Goal: Task Accomplishment & Management: Complete application form

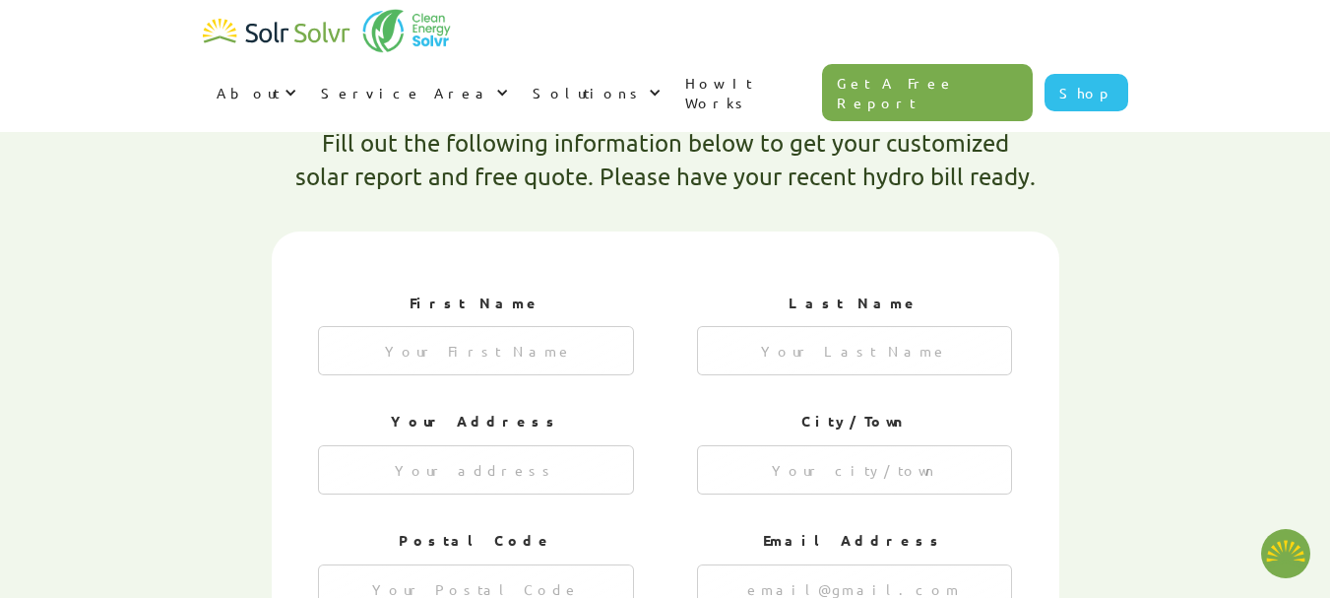
type textarea "x"
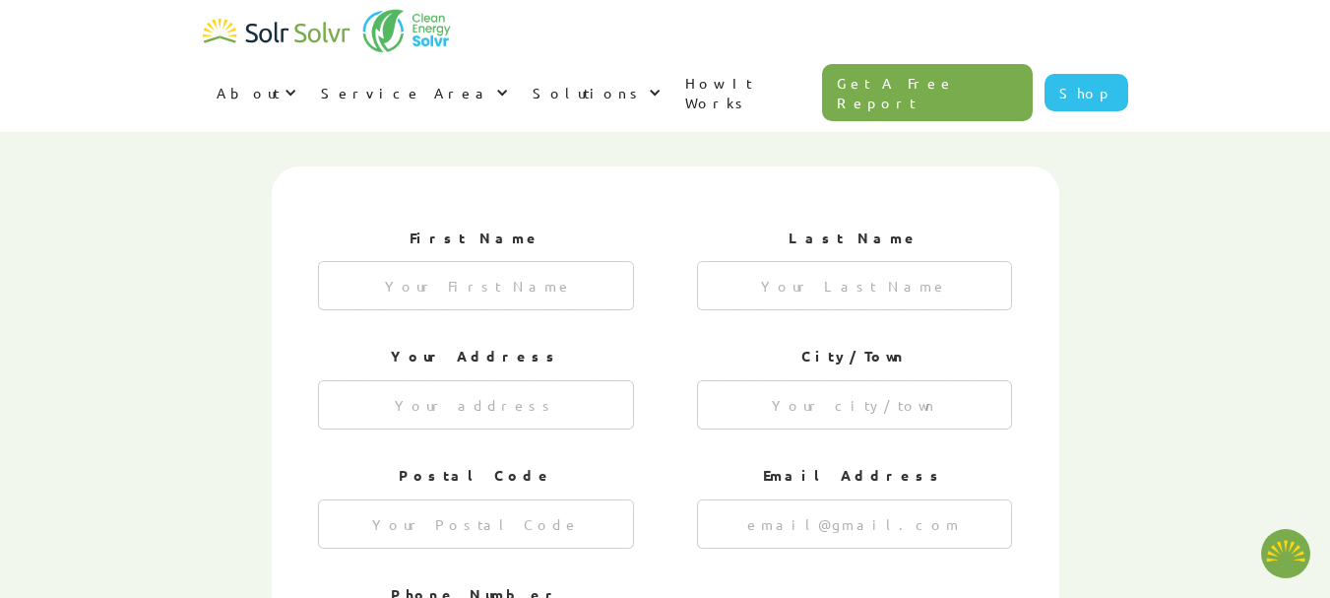
scroll to position [685, 0]
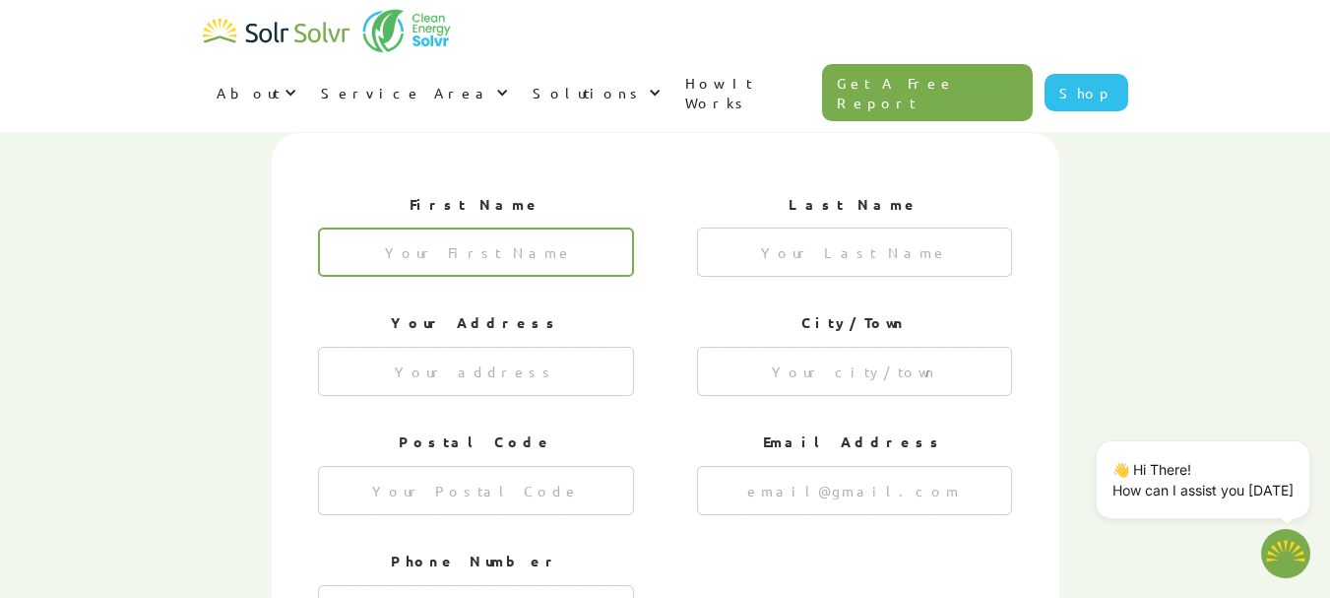
click at [495, 227] on input "1 of 4" at bounding box center [476, 251] width 316 height 49
type input "[PERSON_NAME]"
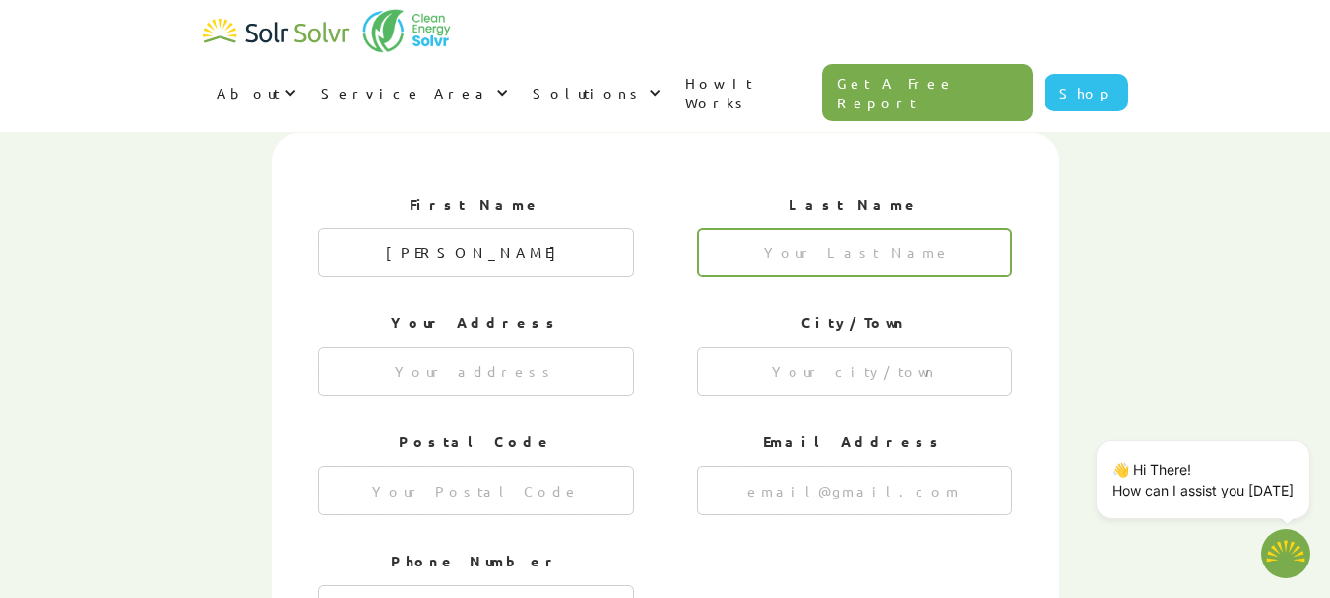
type input "[PERSON_NAME]"
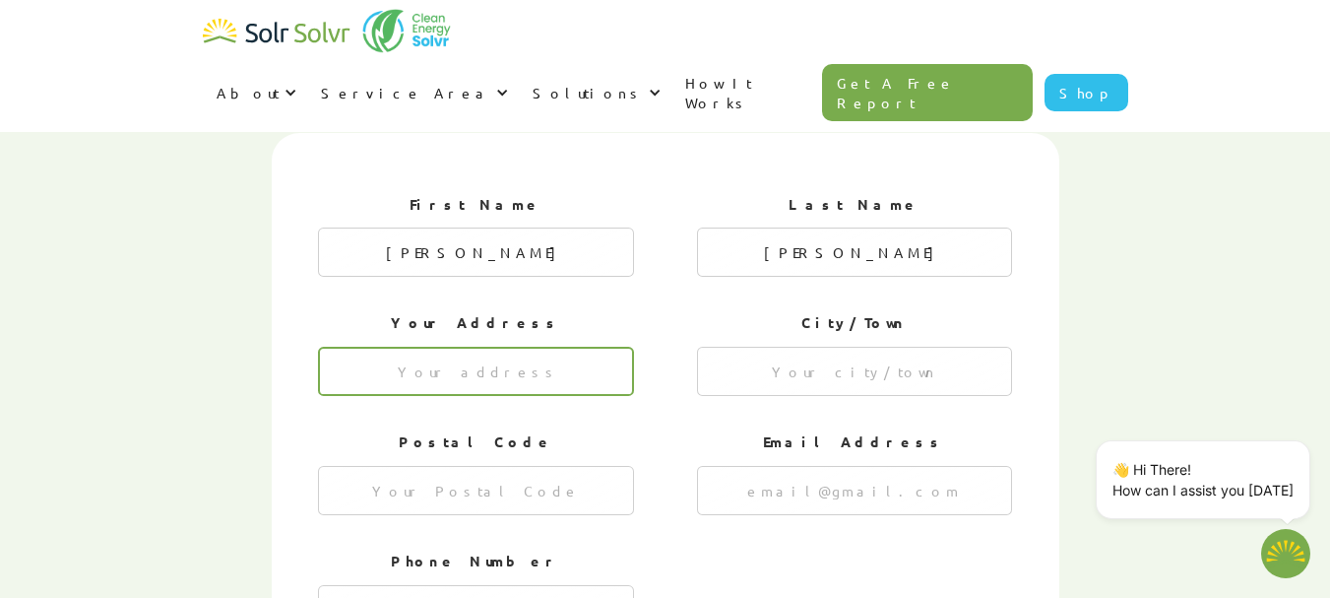
type input "[STREET_ADDRESS][PERSON_NAME]"
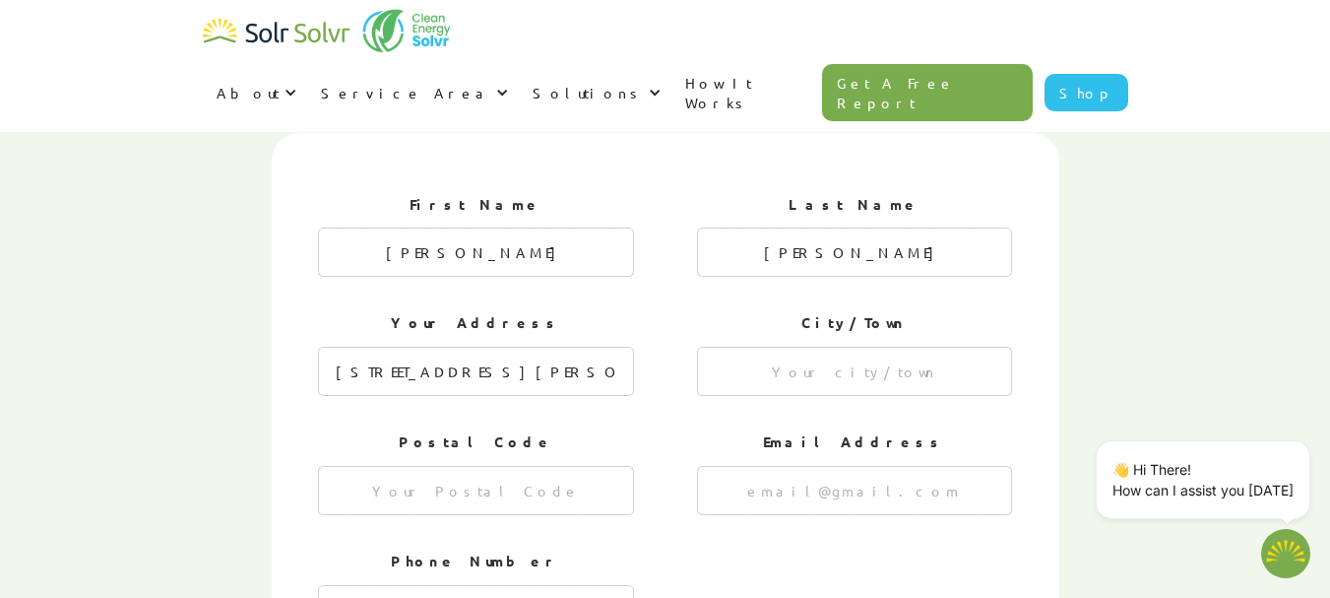
type input "St. [PERSON_NAME]"
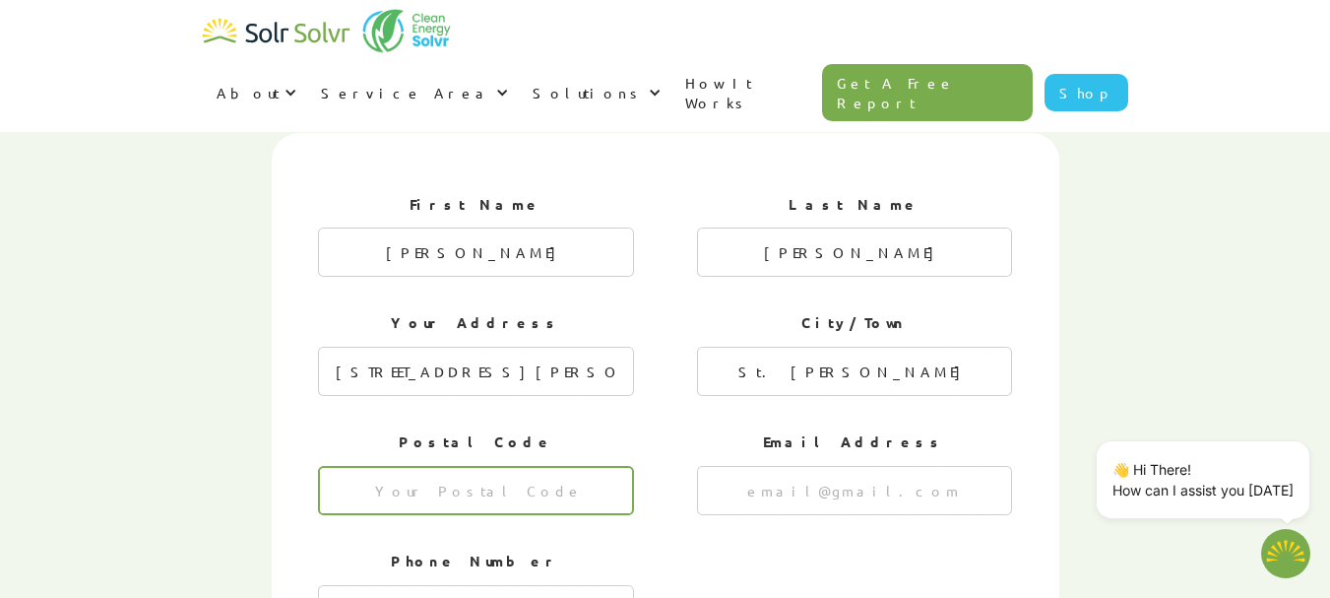
type input "T8N 5P7"
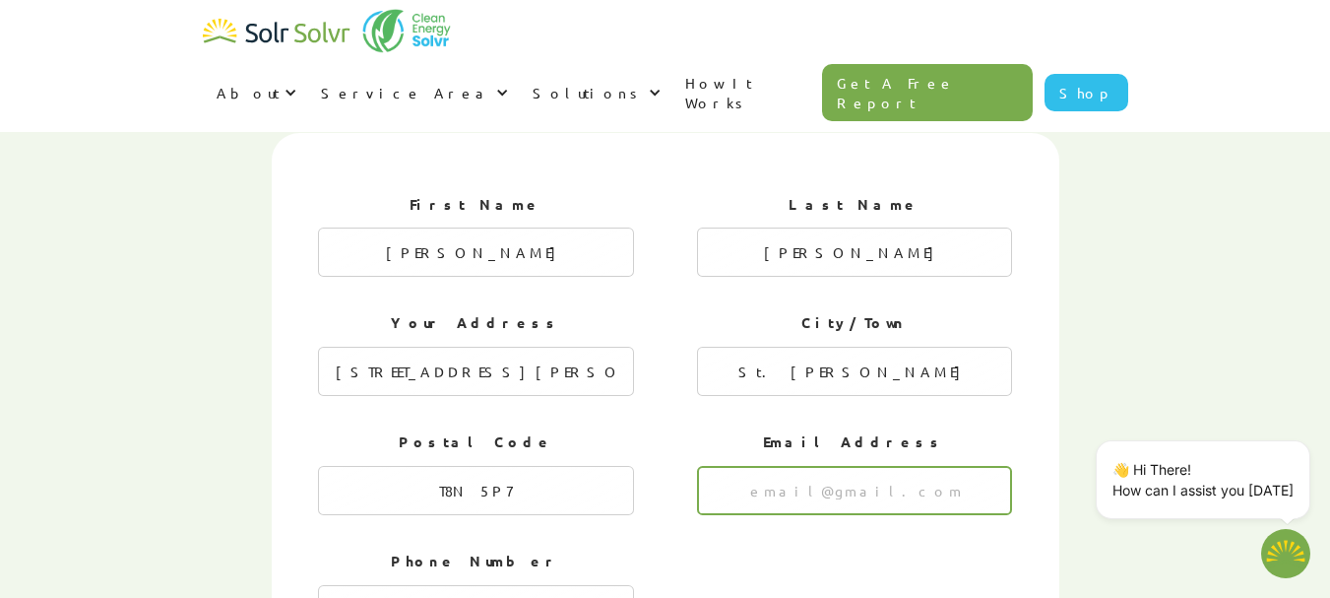
type input "[EMAIL_ADDRESS][DOMAIN_NAME]"
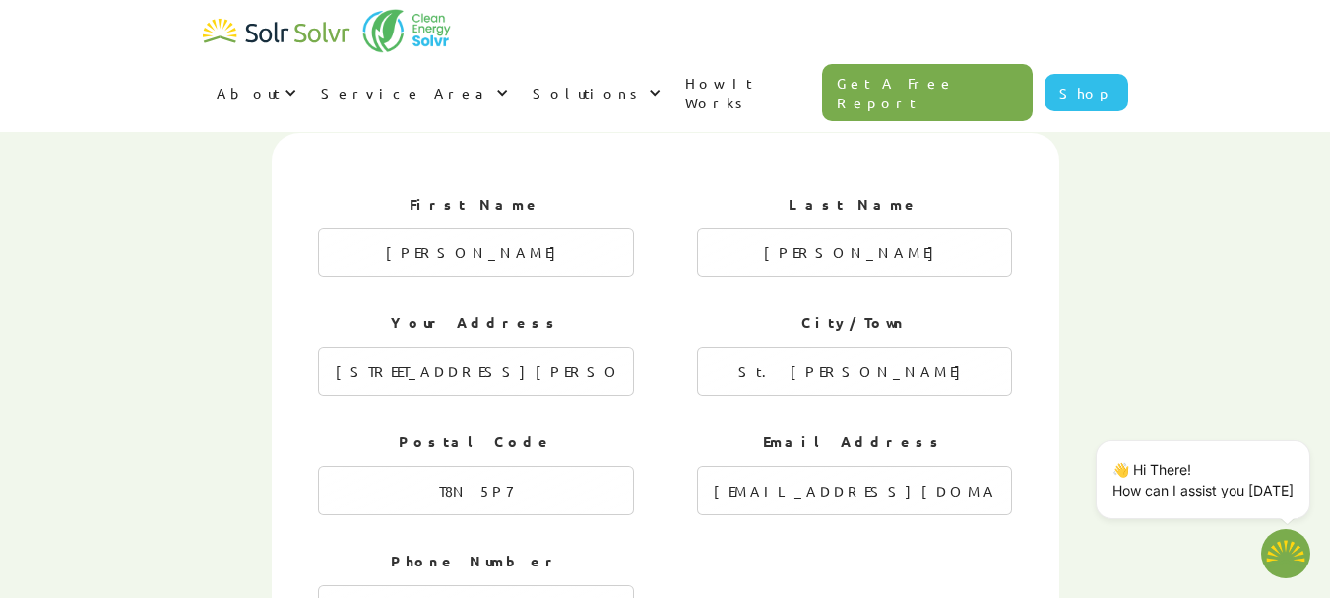
type input "7804583686"
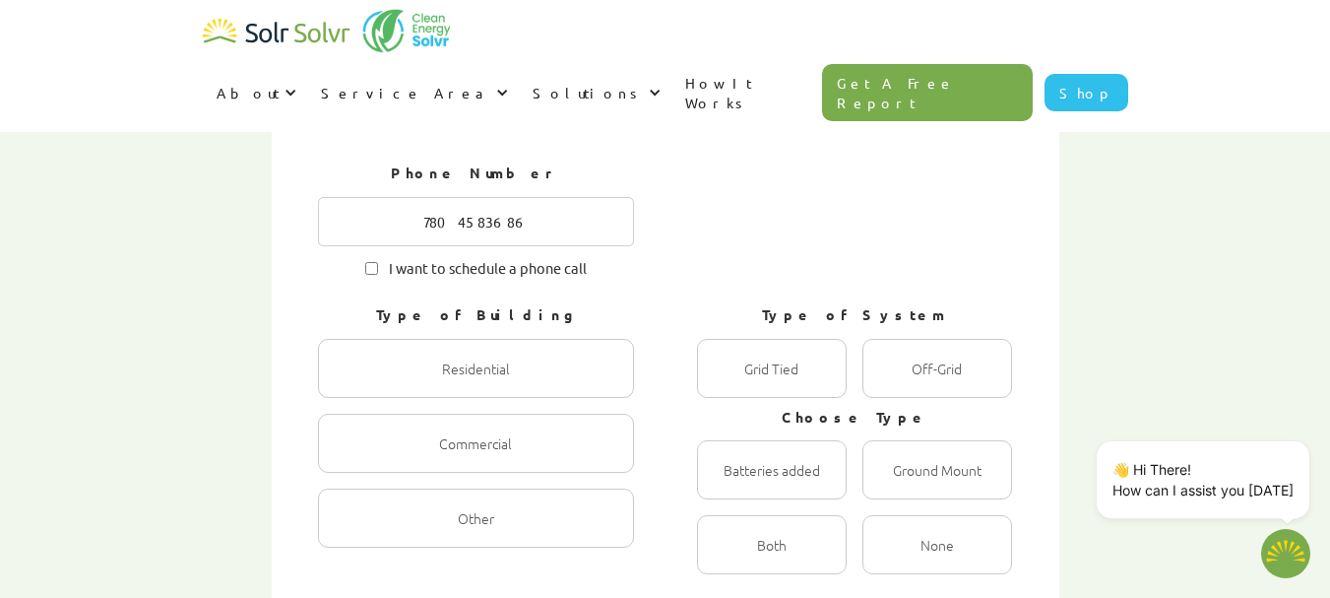
scroll to position [1079, 0]
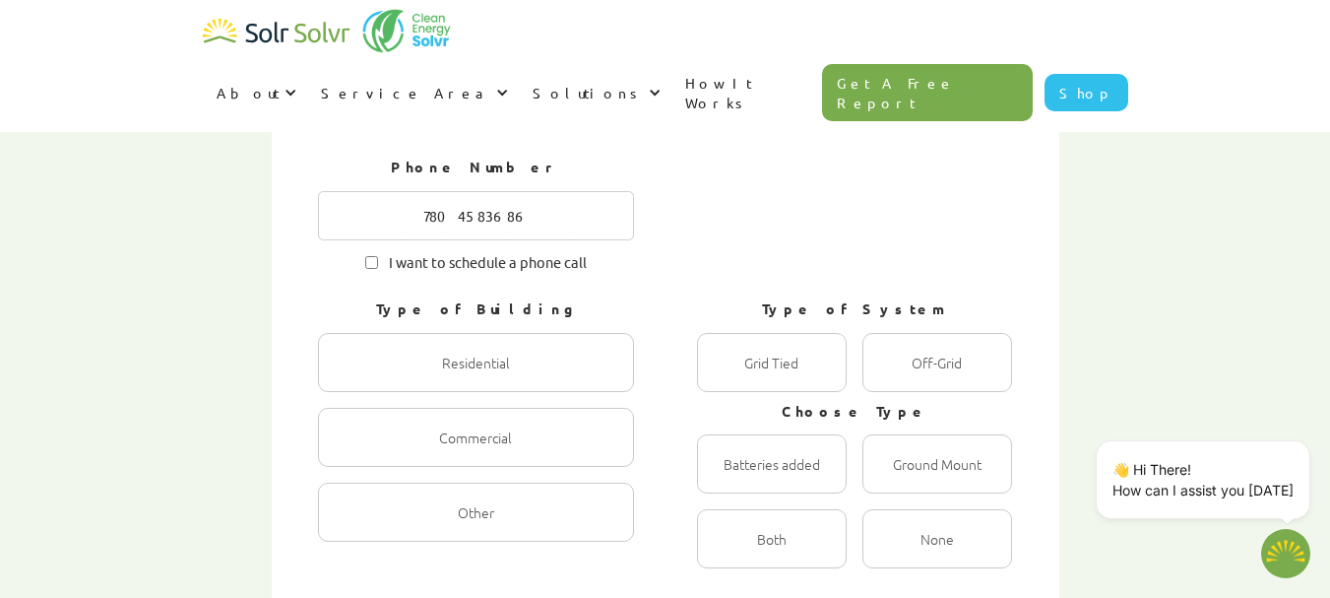
click at [577, 333] on div "1 of 4" at bounding box center [476, 362] width 316 height 59
click at [346, 377] on input "Residential Radio" at bounding box center [339, 383] width 13 height 13
radio input "true"
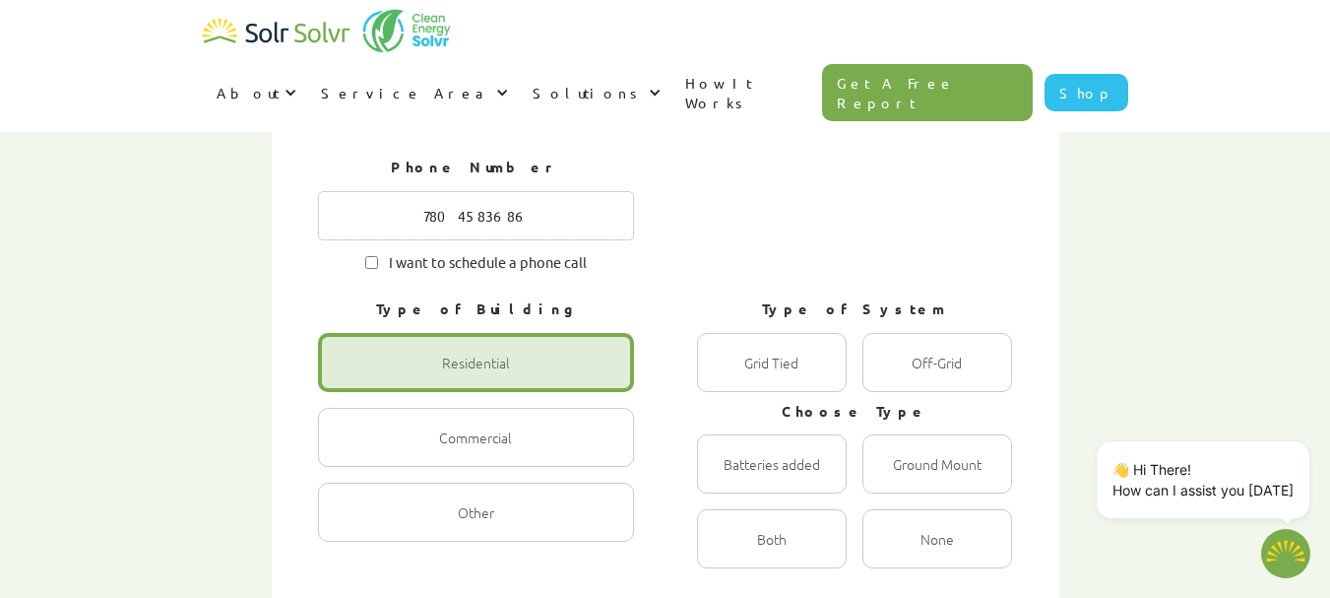
scroll to position [1178, 0]
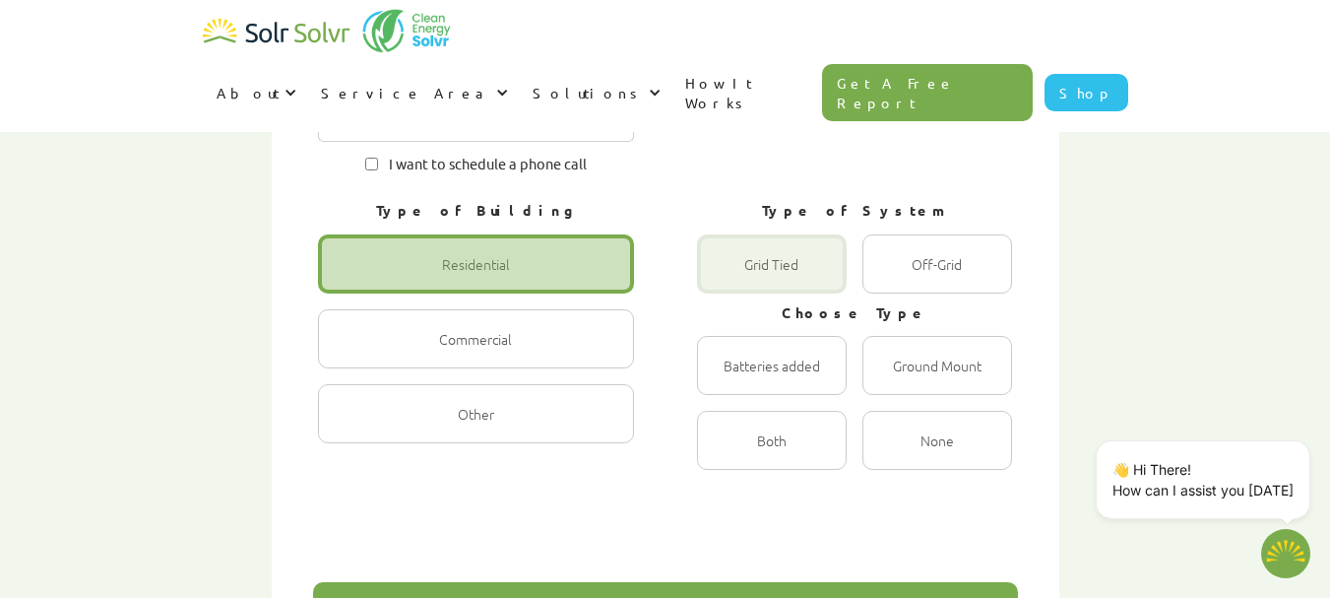
click at [760, 234] on div "1 of 4" at bounding box center [772, 263] width 150 height 59
click at [725, 279] on Tied "Grid Tied Radio" at bounding box center [718, 285] width 13 height 13
radio Tied "true"
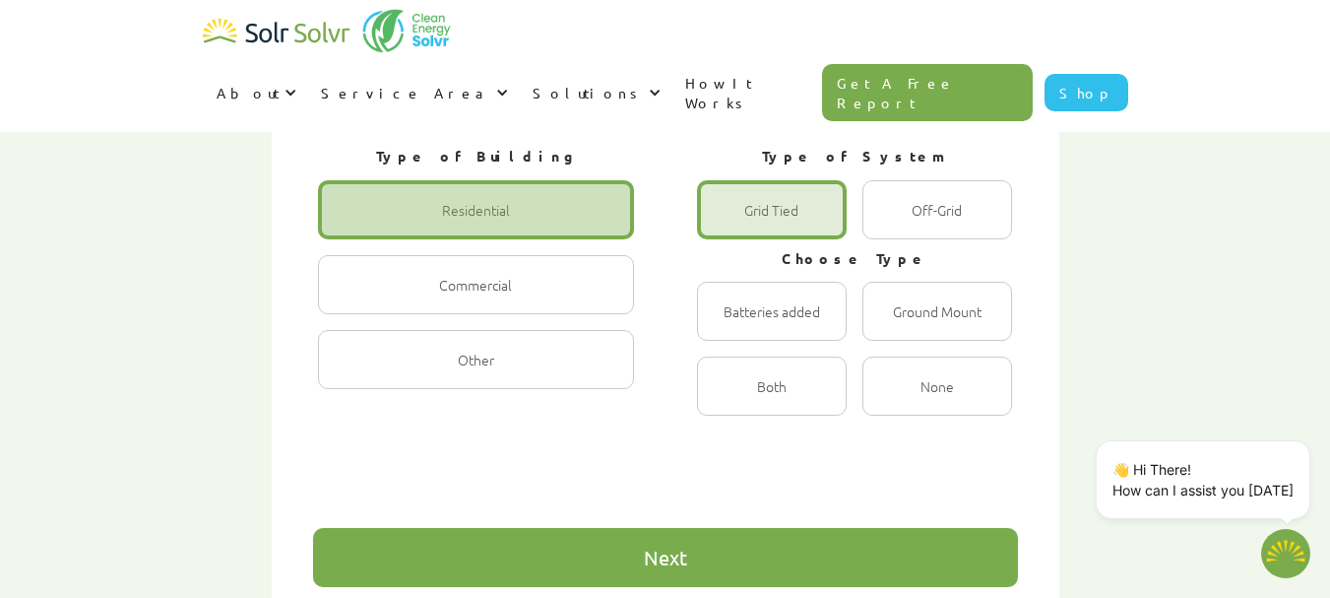
scroll to position [1276, 0]
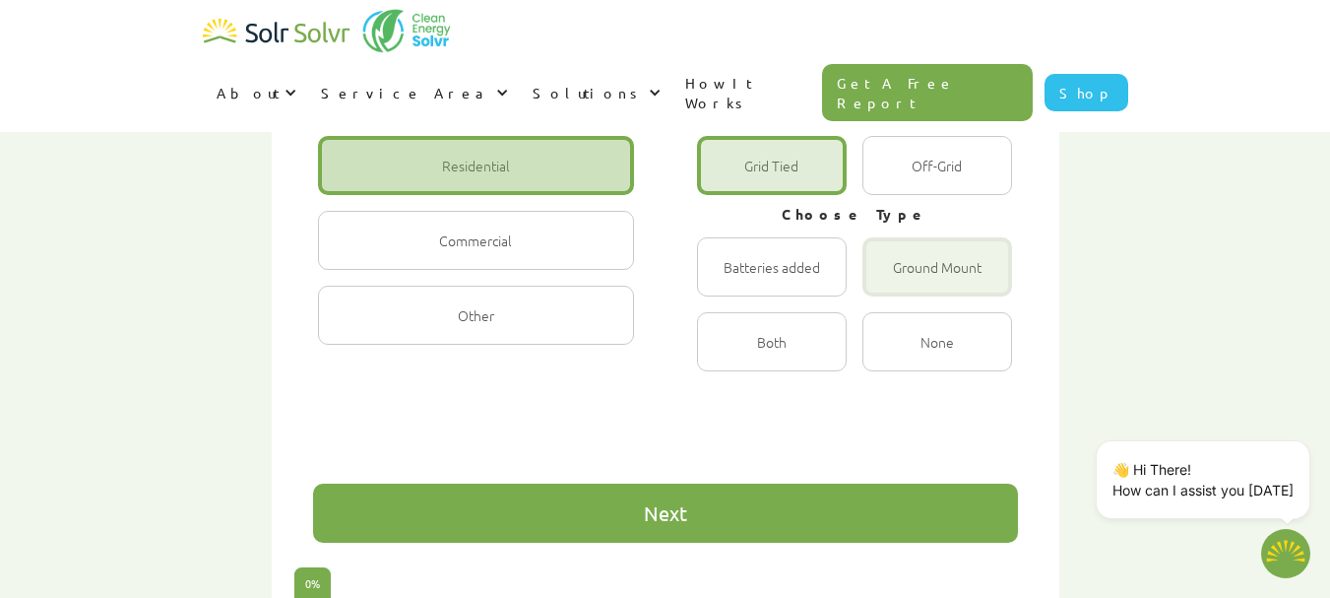
click at [903, 237] on div "1 of 4" at bounding box center [938, 266] width 150 height 59
click at [890, 282] on input "Ground Mount Radio" at bounding box center [883, 288] width 13 height 13
radio input "true"
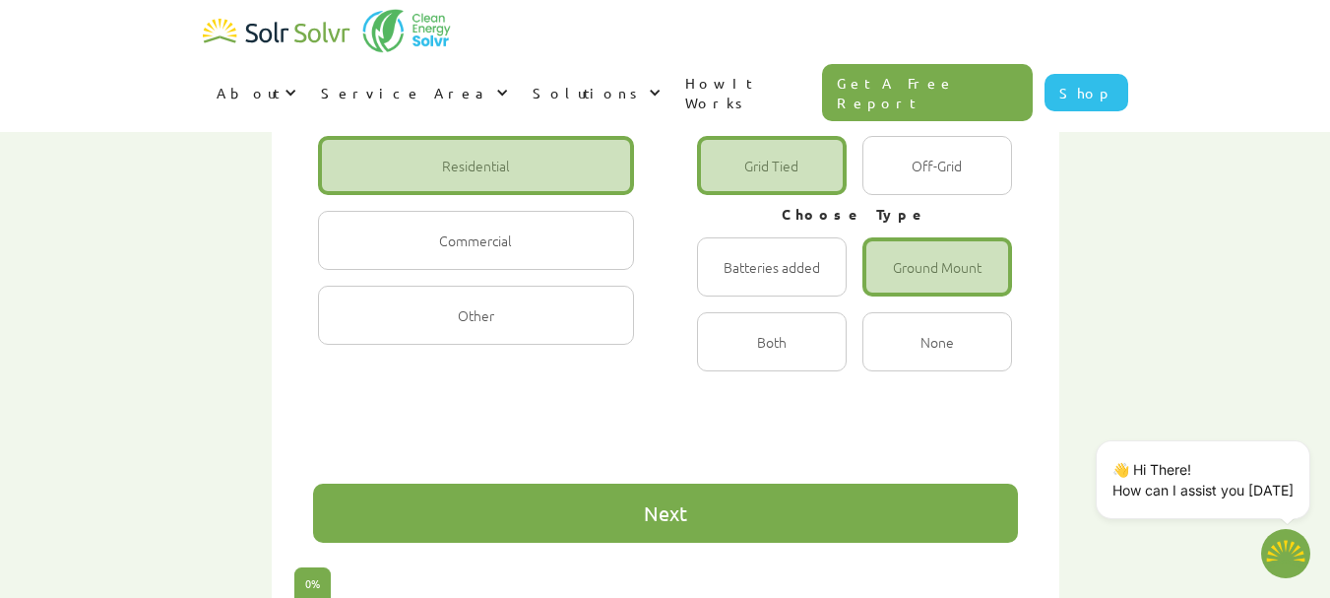
click at [738, 484] on div "Next" at bounding box center [665, 513] width 705 height 59
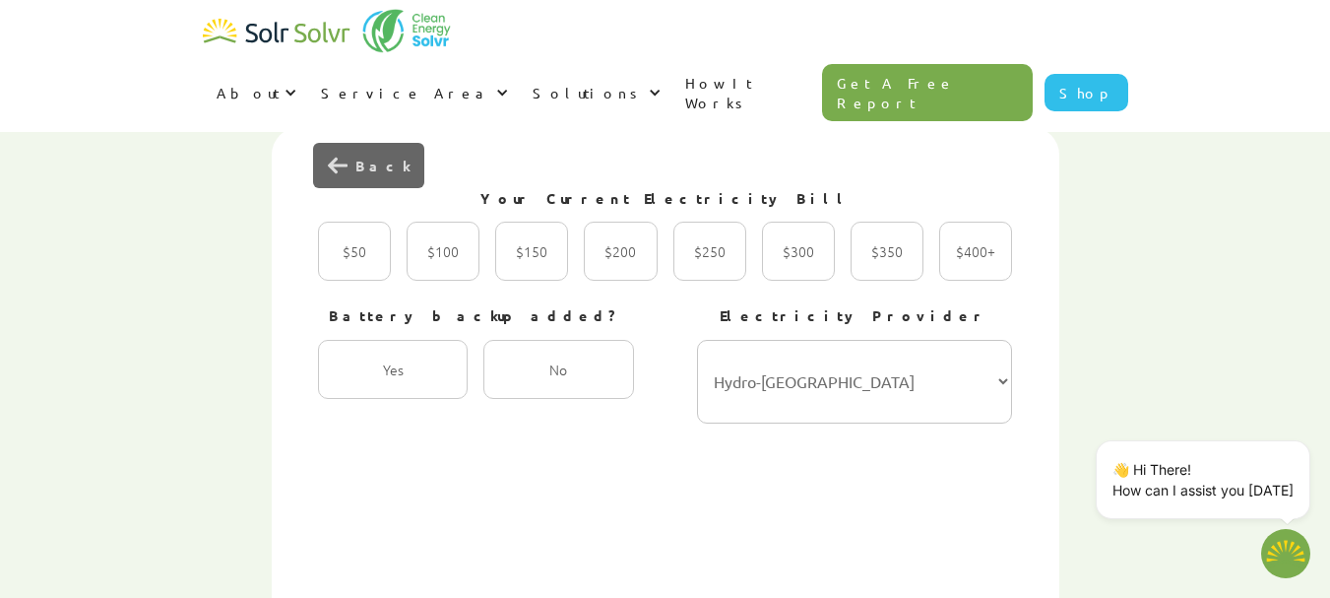
scroll to position [685, 0]
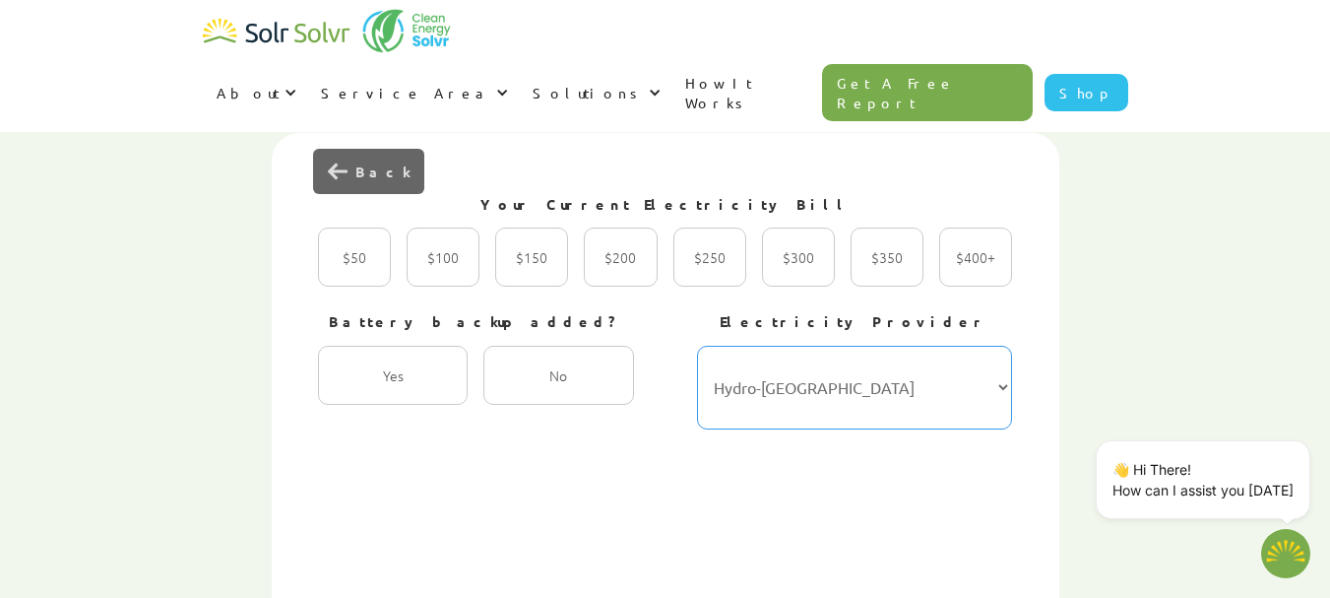
click at [1001, 346] on select "Hydro-Québec Hydro One Ontario Power Generation BC Hydro Alectra Utilities ENMA…" at bounding box center [855, 388] width 316 height 84
select select "EPCOR"
click at [697, 346] on select "Hydro-Québec Hydro One Ontario Power Generation BC Hydro Alectra Utilities ENMA…" at bounding box center [855, 388] width 316 height 84
type textarea "x"
click at [456, 227] on div "2 of 4" at bounding box center [443, 256] width 73 height 59
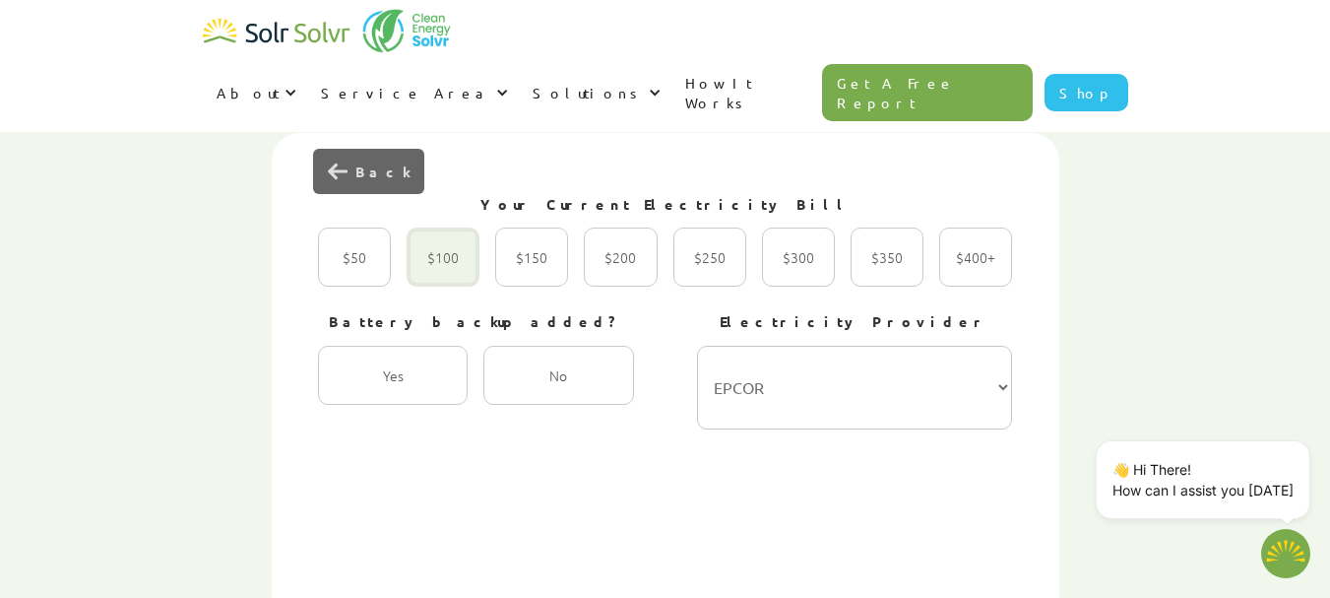
click at [434, 272] on input "$100 Radio" at bounding box center [427, 278] width 13 height 13
radio input "true"
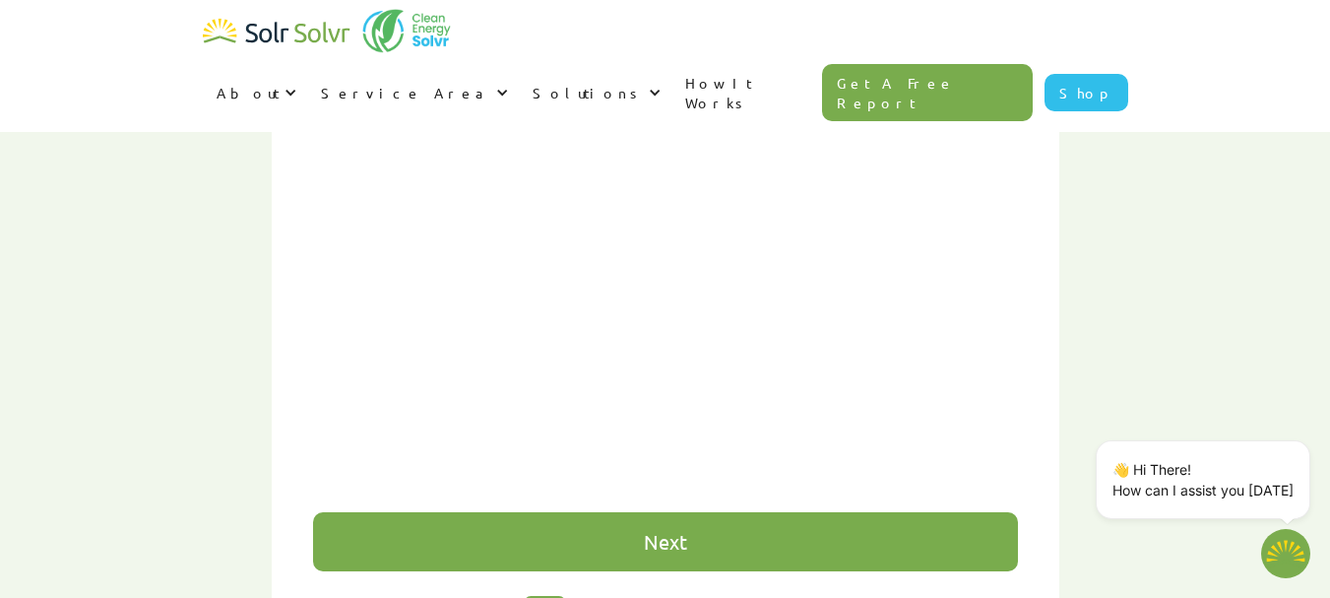
scroll to position [1375, 0]
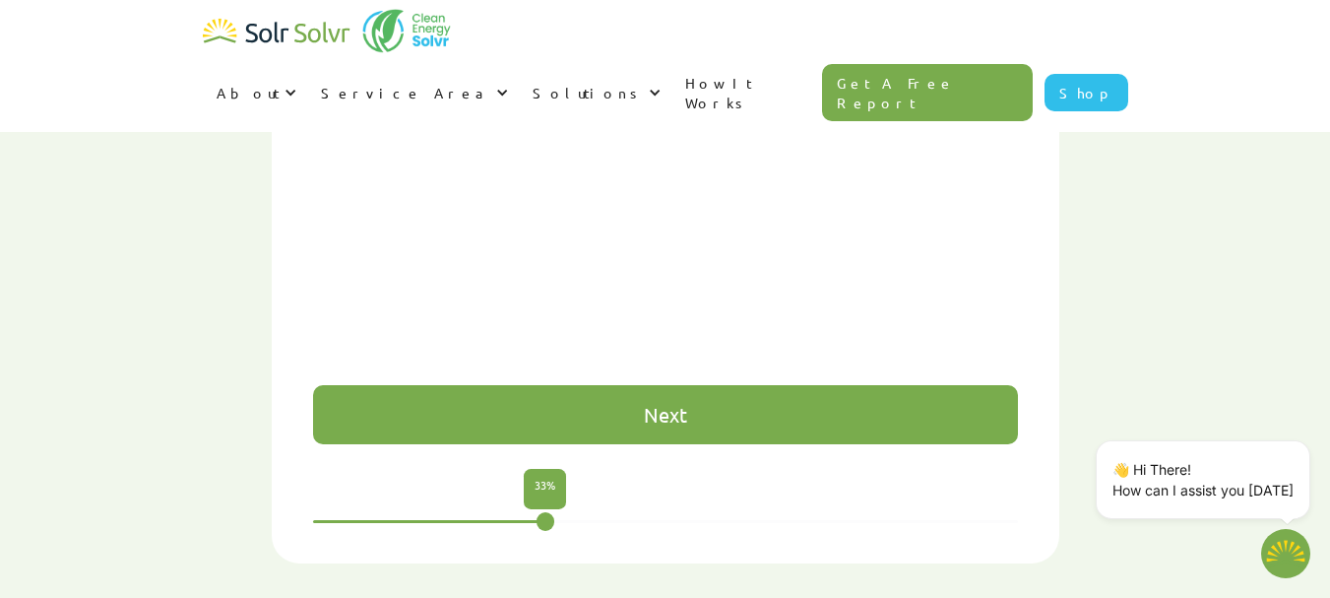
click at [678, 405] on div "Next" at bounding box center [665, 415] width 43 height 20
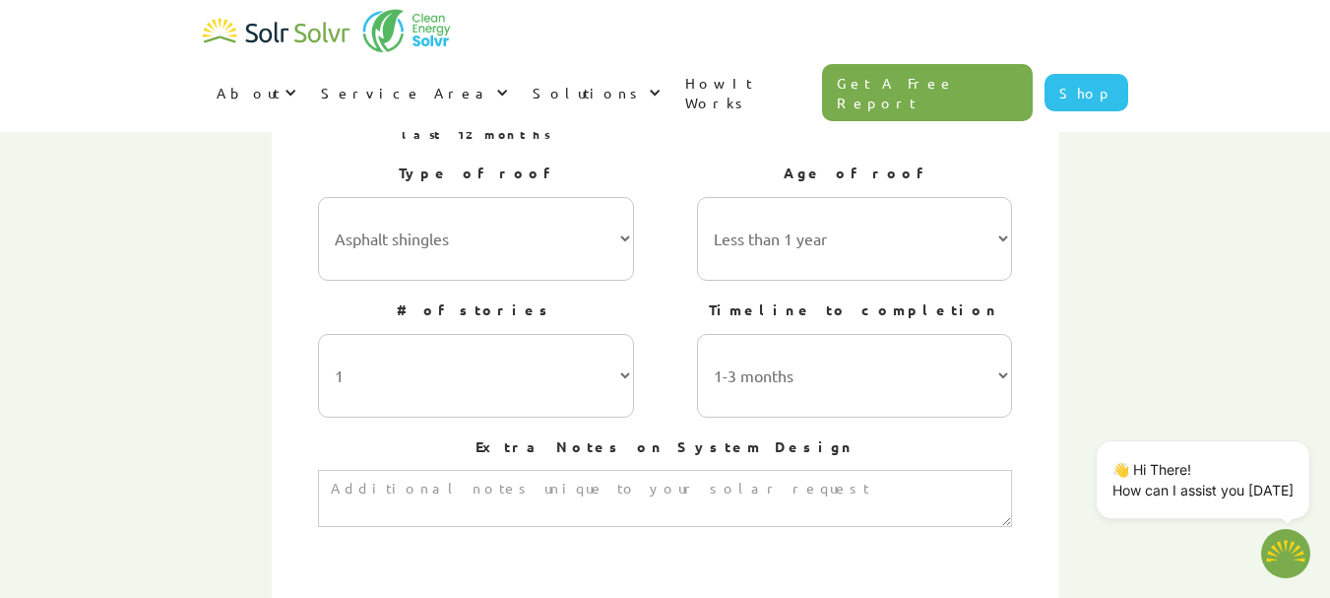
scroll to position [882, 0]
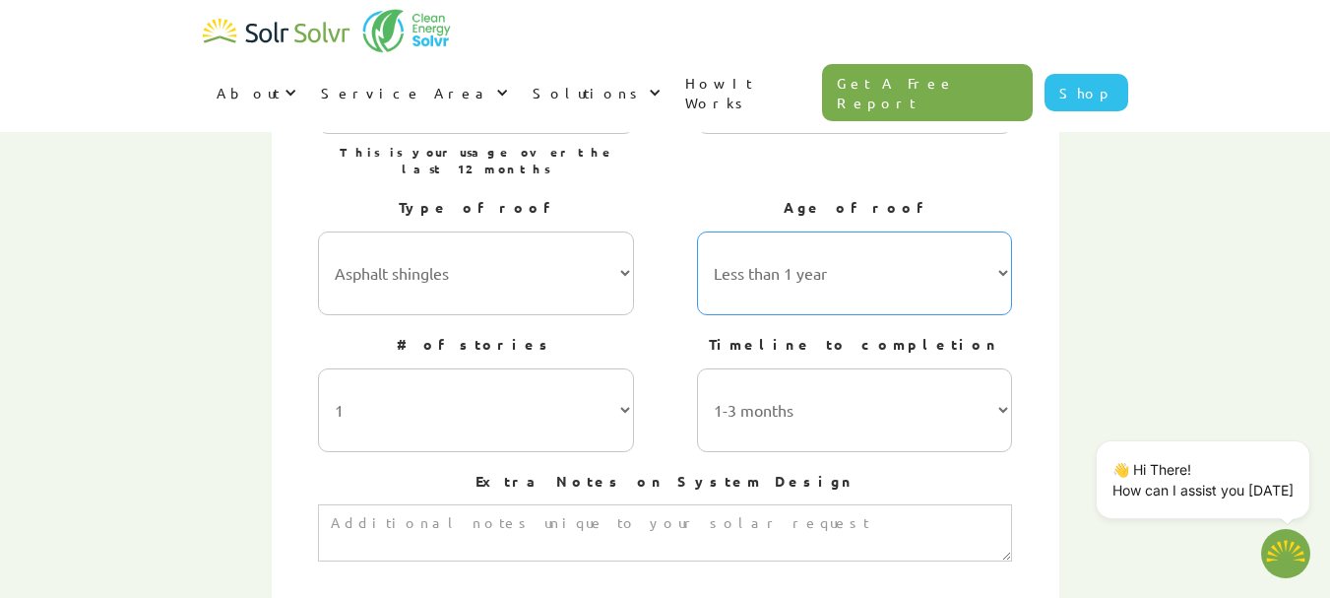
click at [1001, 231] on select "Less than 1 year 1-5 years 5-10 years 10-15 years 20-30 years 30+ years" at bounding box center [855, 273] width 316 height 84
select select "10-15 years"
click at [697, 231] on select "Less than 1 year 1-5 years 5-10 years 10-15 years 20-30 years 30+ years" at bounding box center [855, 273] width 316 height 84
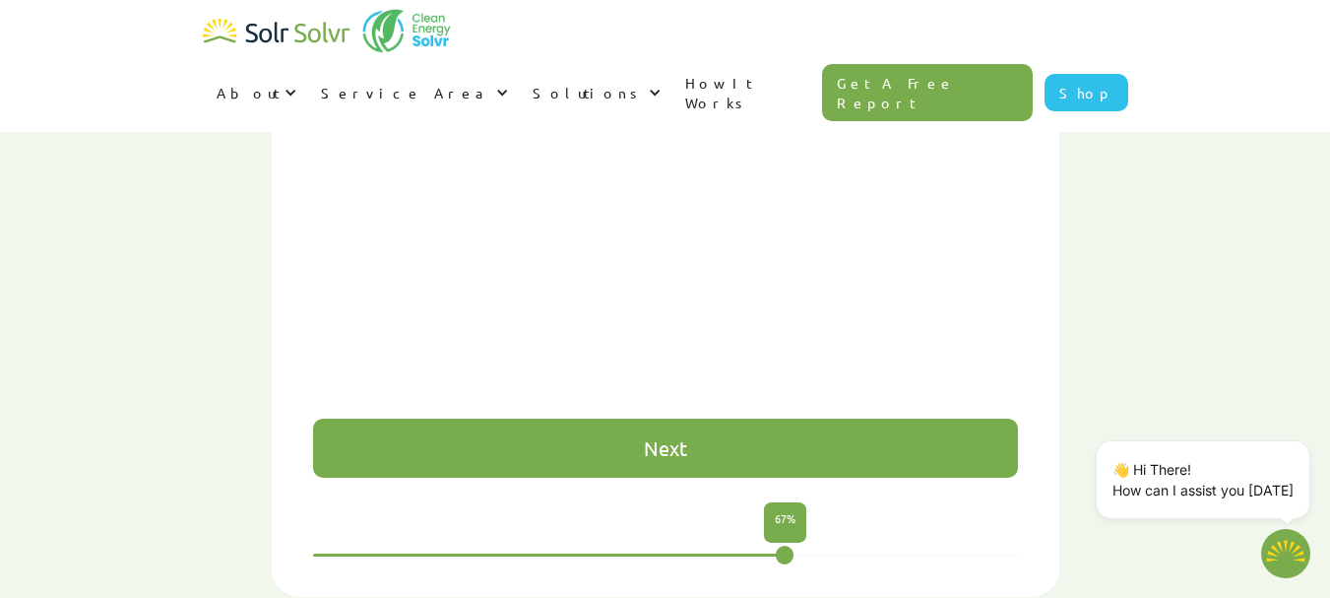
scroll to position [1375, 0]
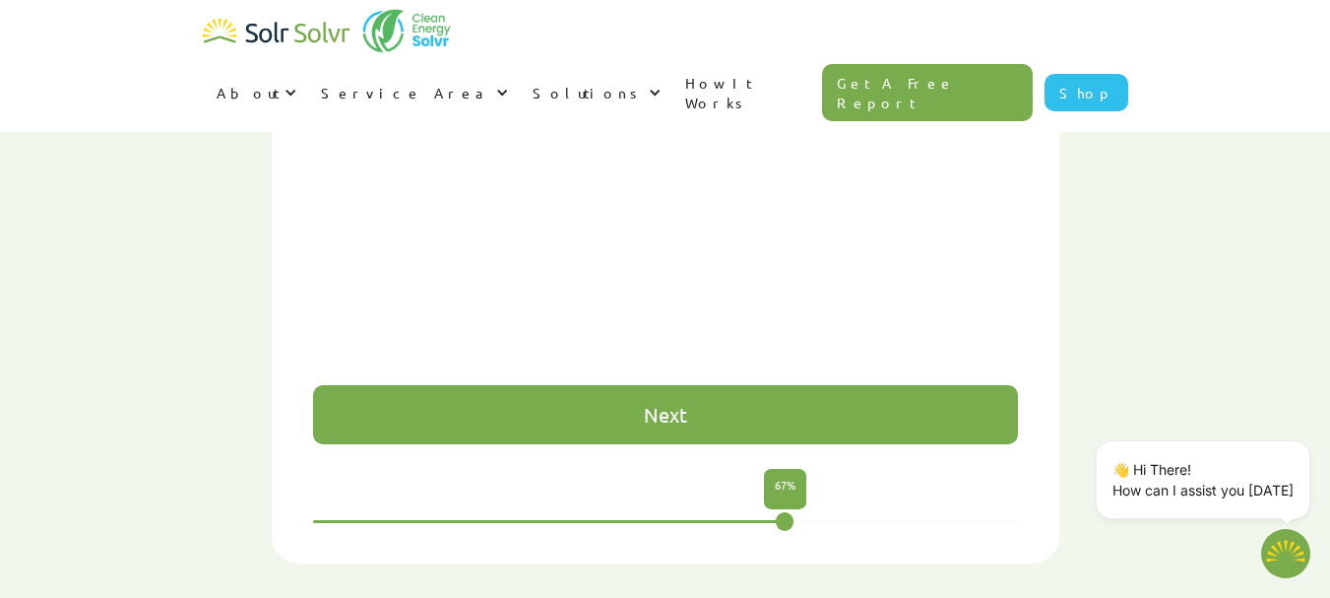
click at [675, 405] on div "Next" at bounding box center [665, 415] width 43 height 20
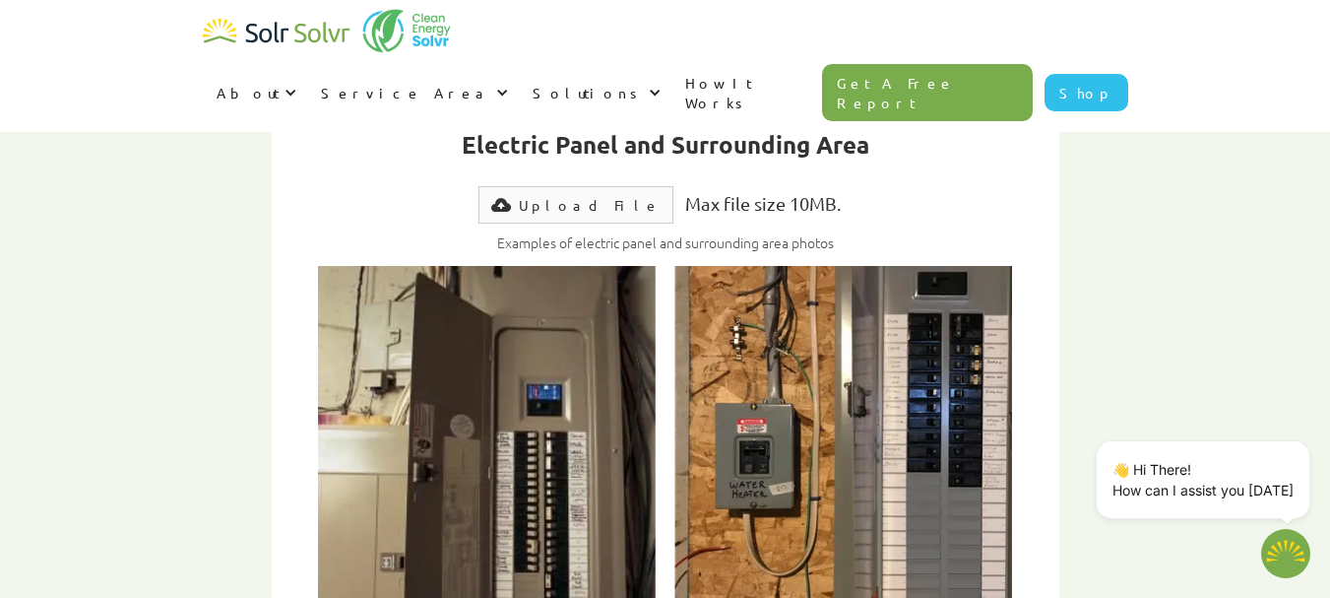
scroll to position [981, 0]
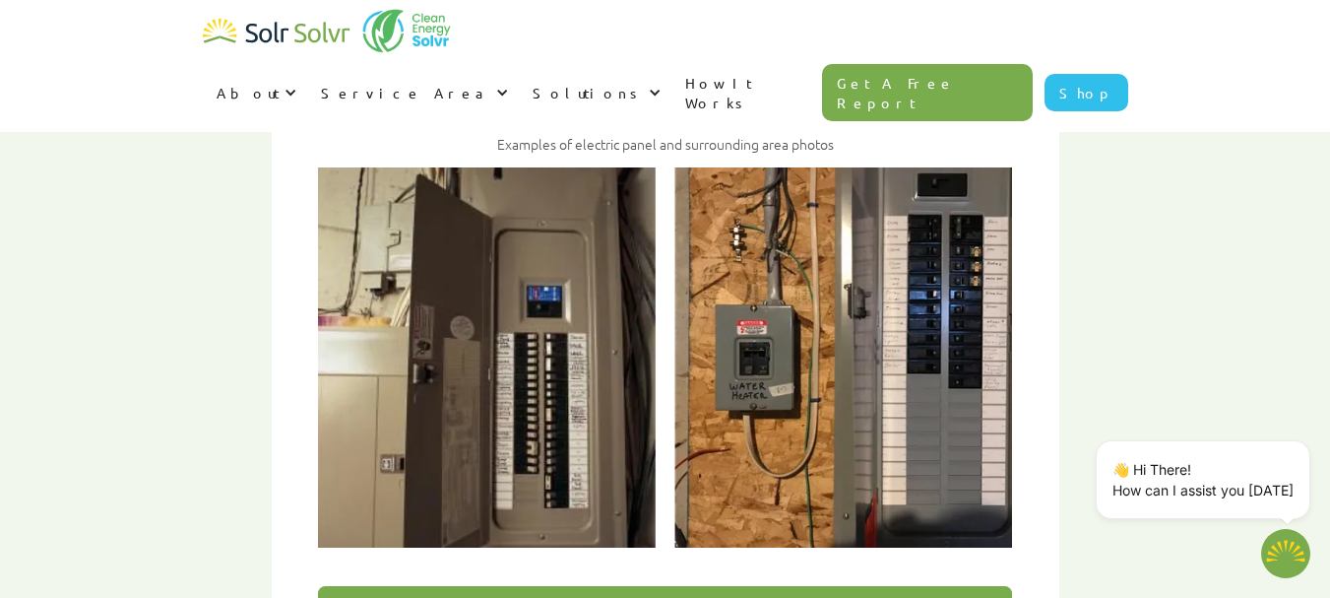
click at [516, 355] on img "4 of 4" at bounding box center [665, 357] width 694 height 380
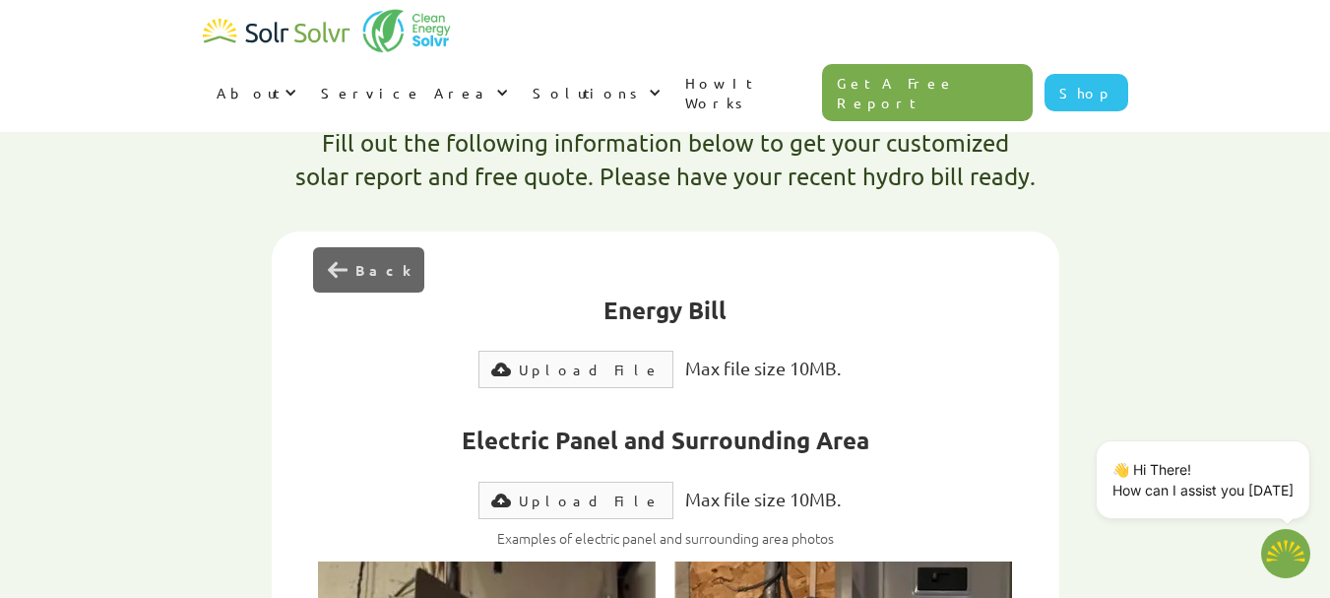
scroll to position [685, 0]
